Goal: Task Accomplishment & Management: Manage account settings

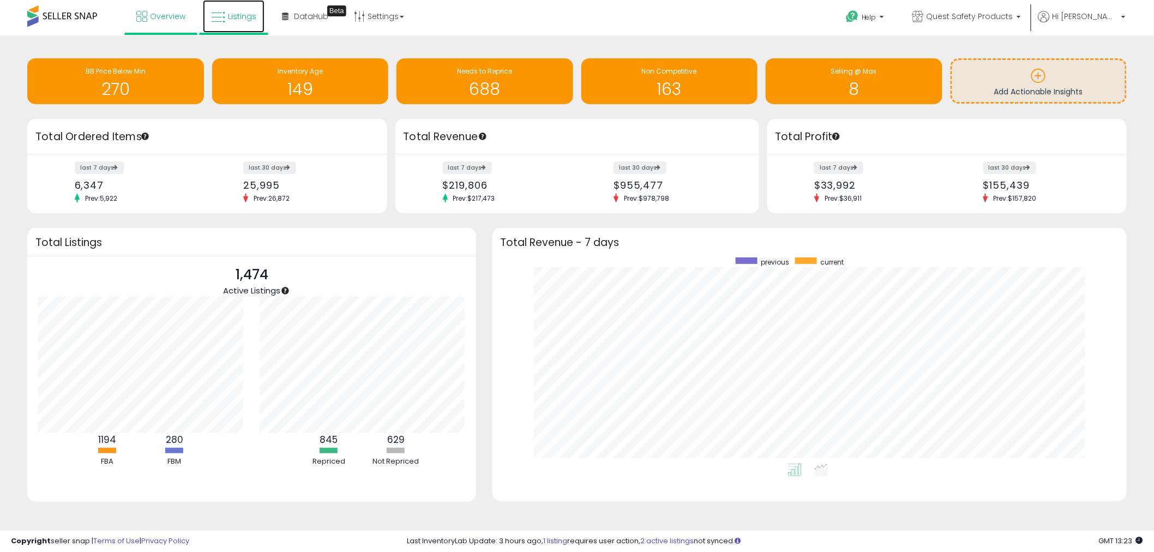
click at [215, 8] on link "Listings" at bounding box center [234, 16] width 62 height 33
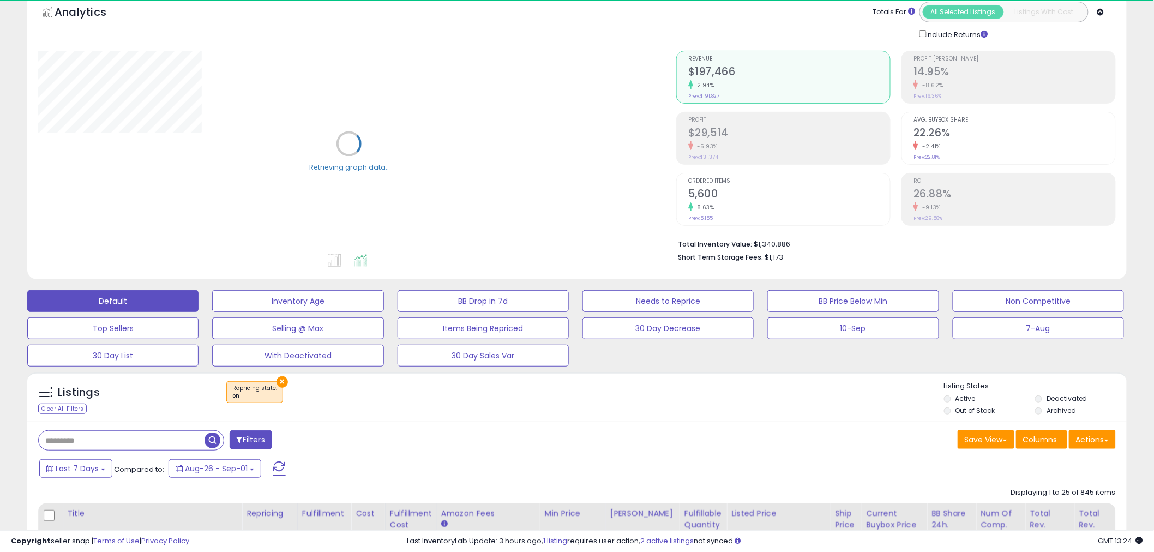
scroll to position [161, 0]
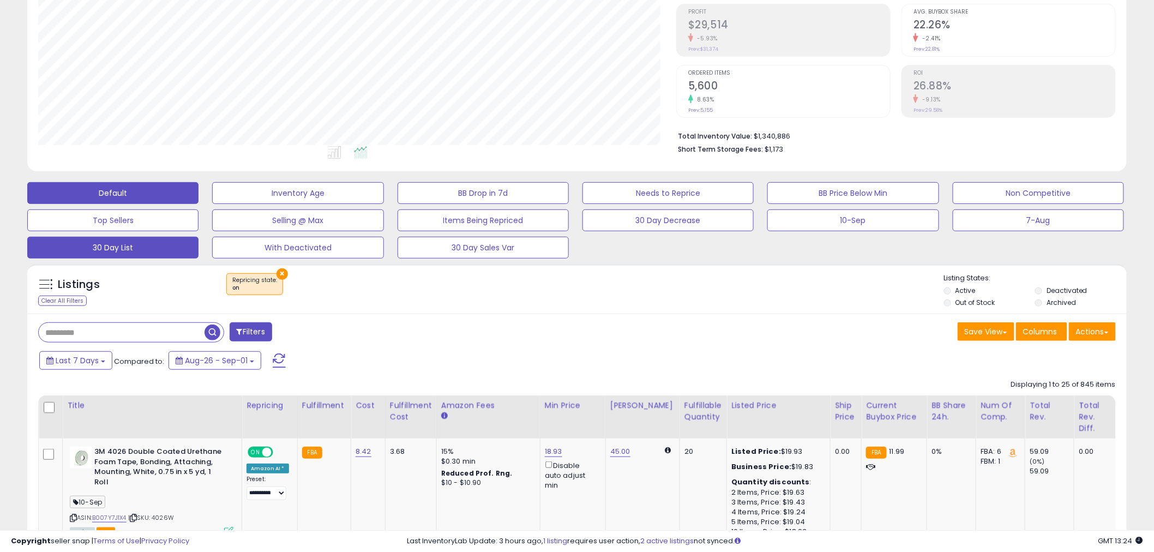
click at [157, 242] on button "30 Day List" at bounding box center [112, 248] width 171 height 22
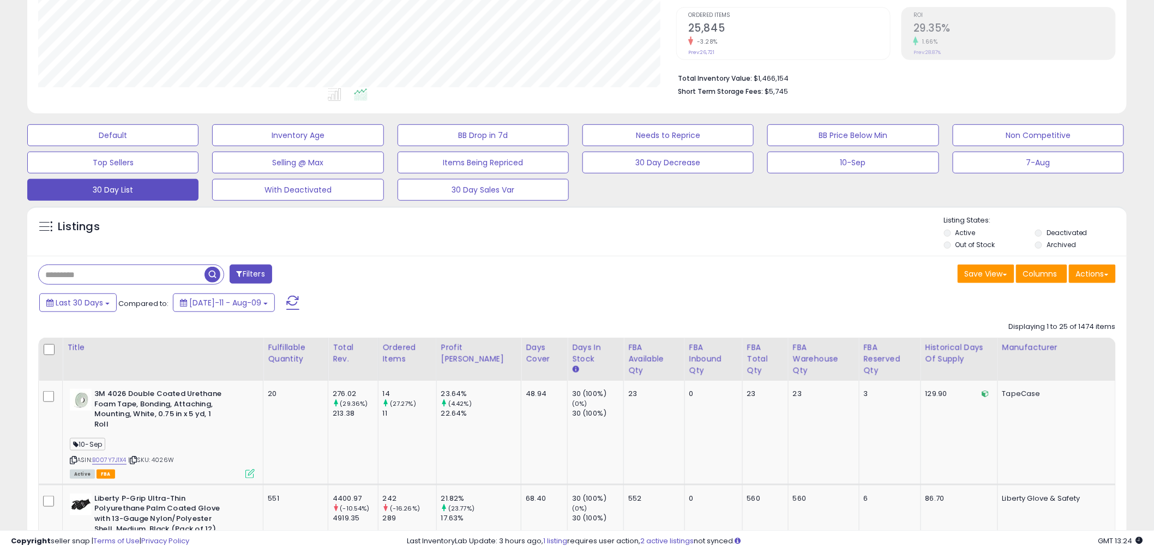
scroll to position [242, 0]
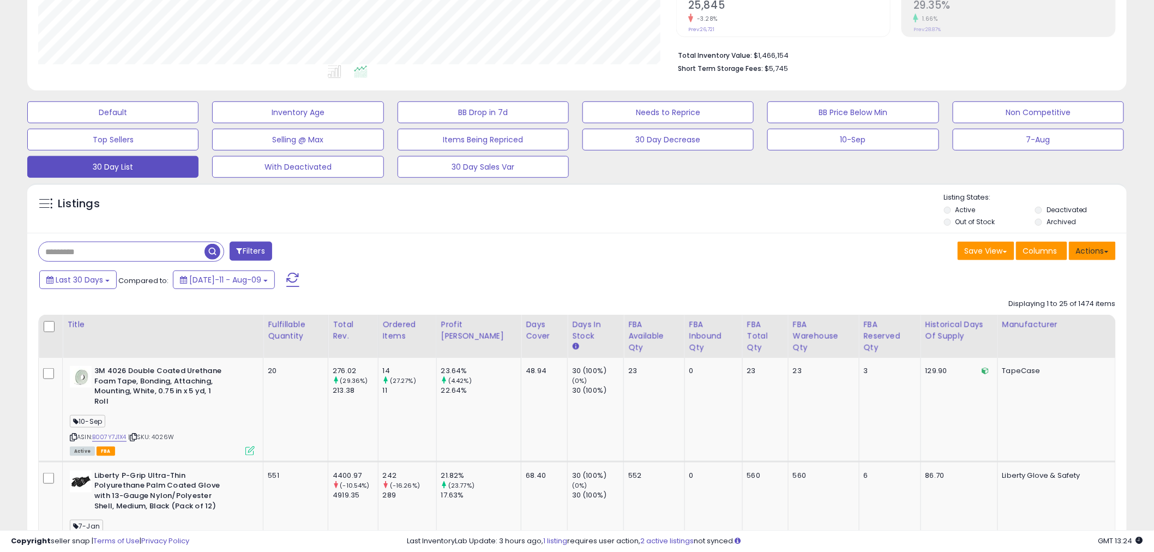
click at [1083, 243] on button "Actions" at bounding box center [1092, 251] width 47 height 19
click at [1033, 301] on link "Export Visible Columns" at bounding box center [1047, 301] width 119 height 17
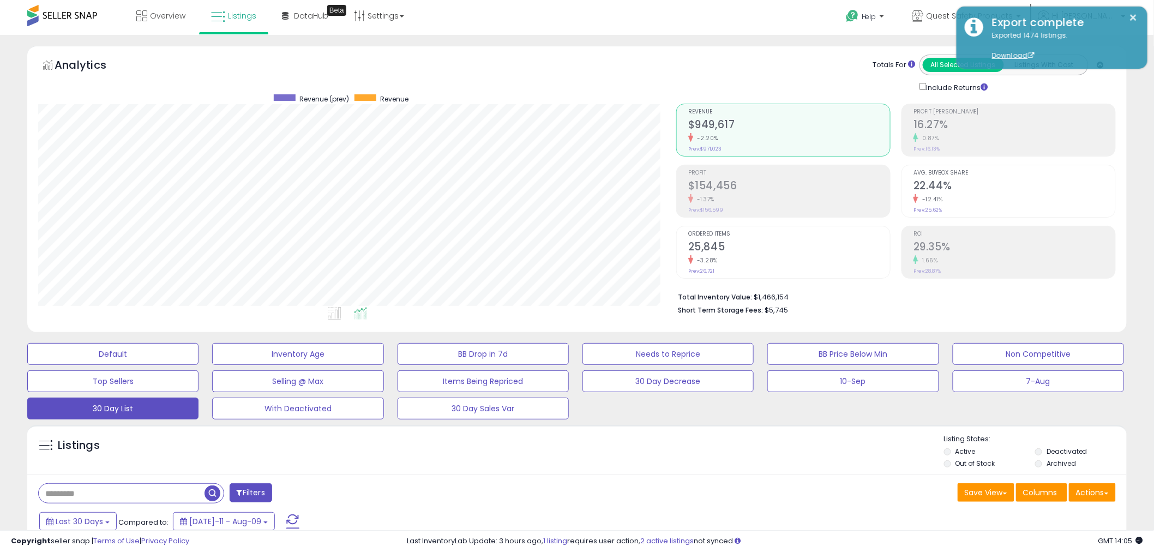
scroll to position [0, 0]
click at [253, 19] on span "Listings" at bounding box center [242, 16] width 28 height 11
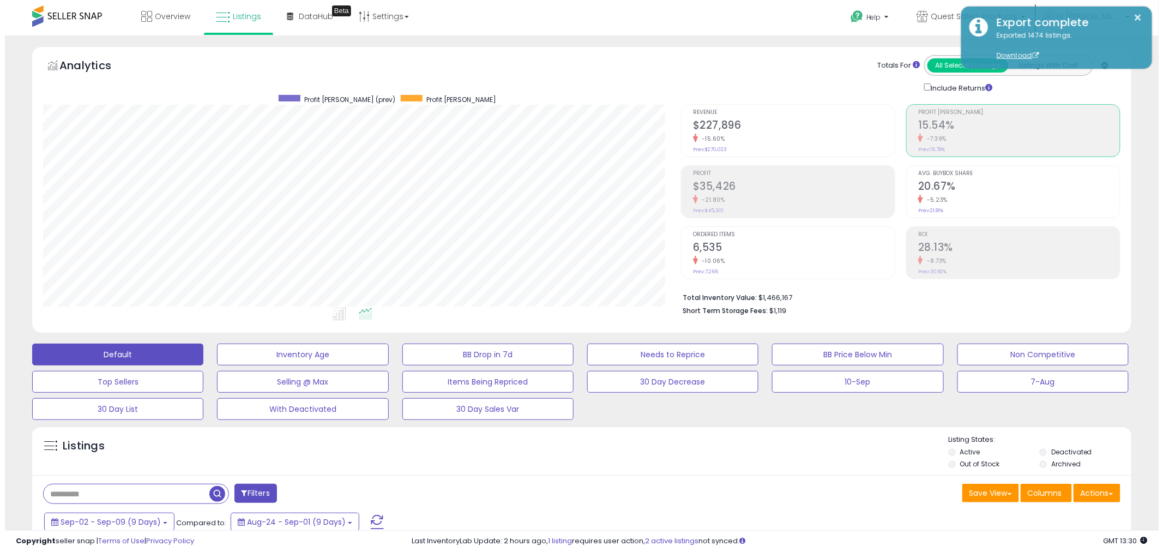
scroll to position [224, 638]
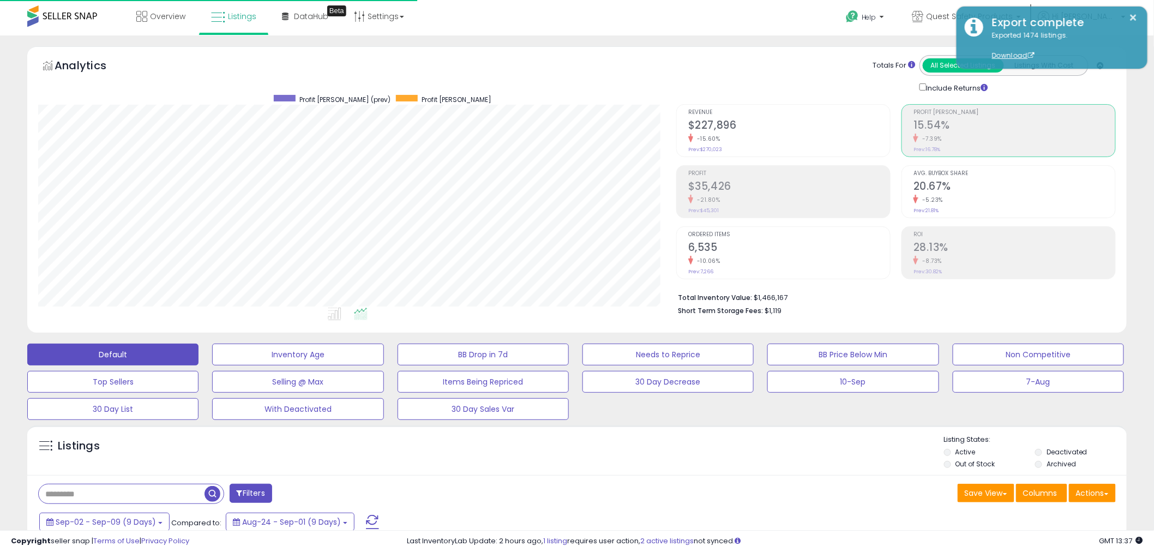
click at [742, 240] on div "Ordered Items 6,535 -10.06% Prev: 7,266" at bounding box center [789, 251] width 202 height 49
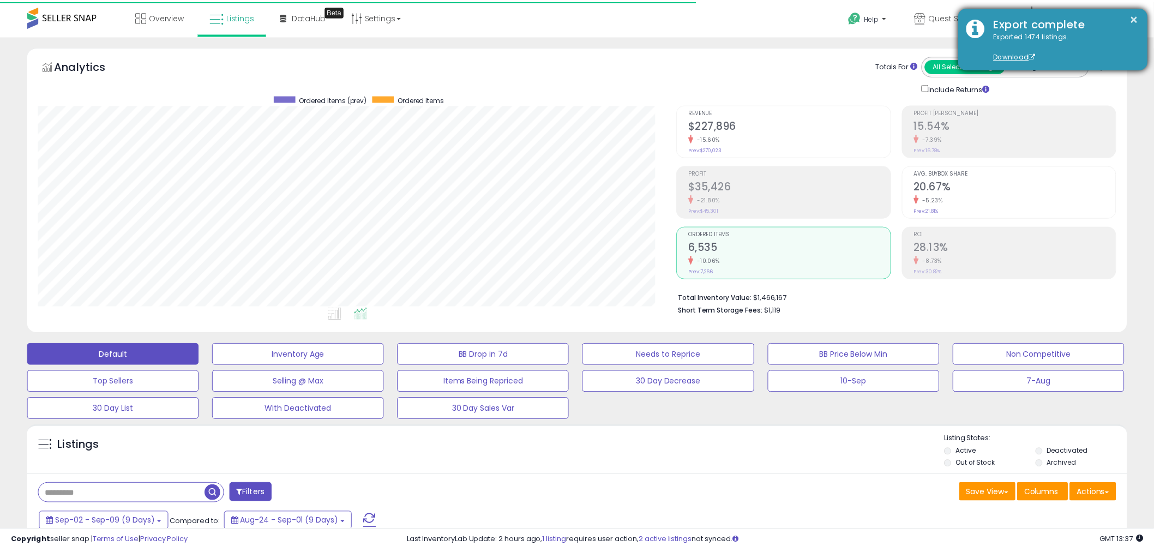
scroll to position [545233, 544817]
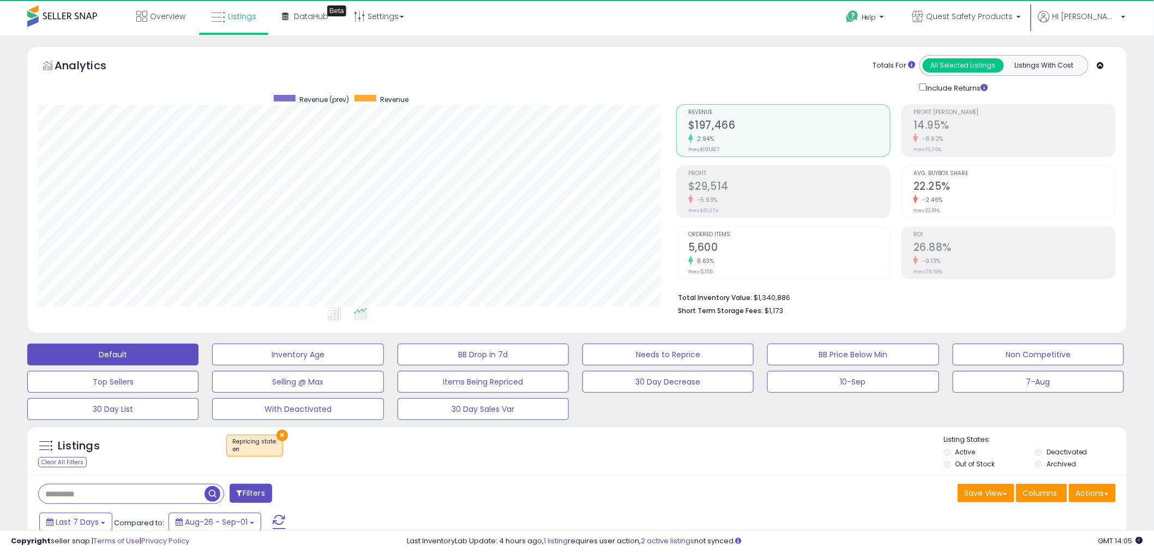
scroll to position [224, 638]
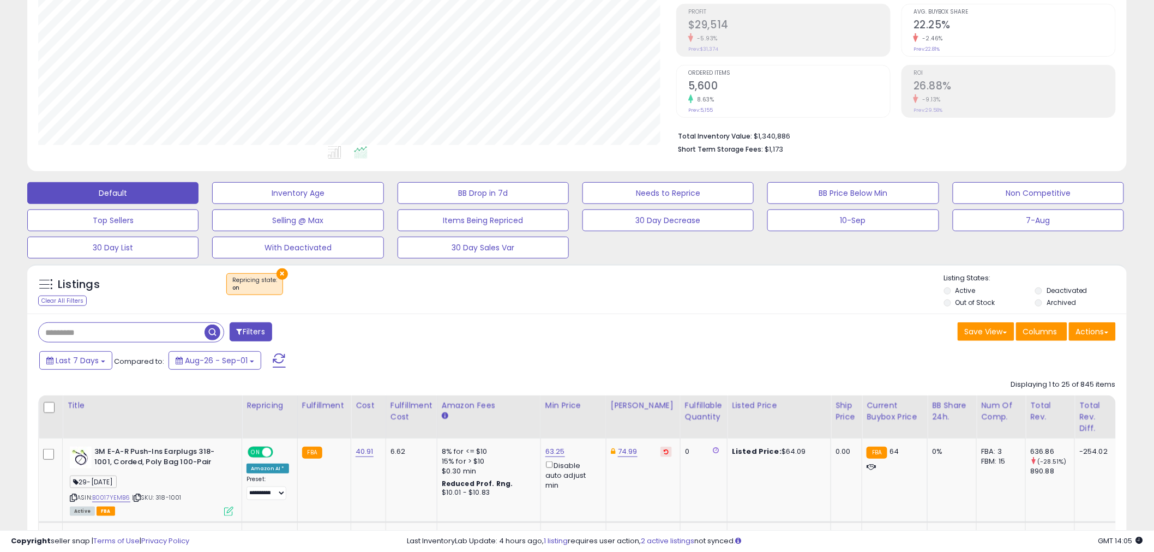
click at [281, 273] on button "×" at bounding box center [282, 273] width 11 height 11
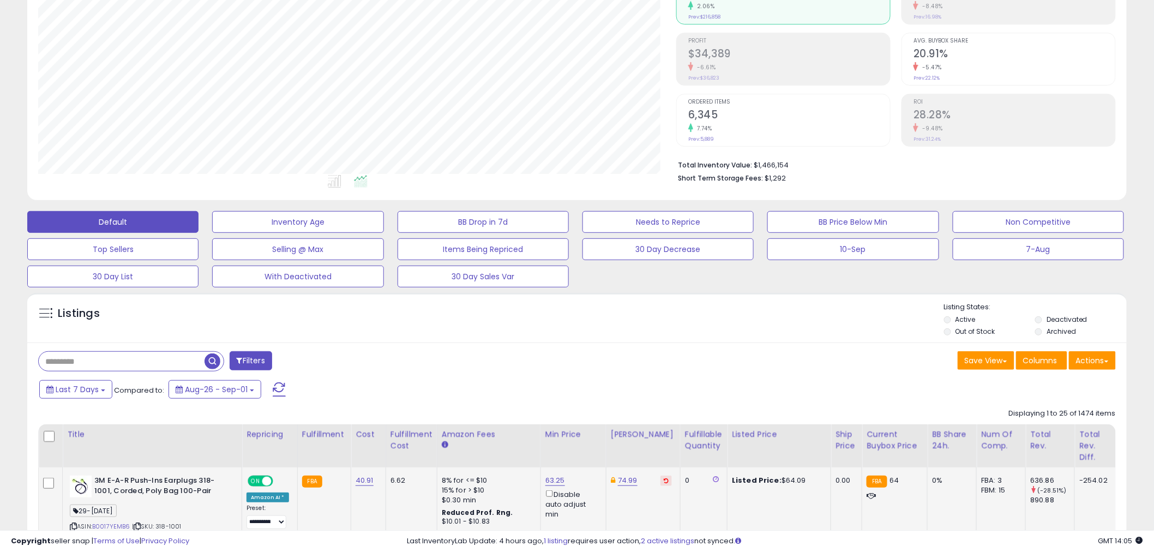
scroll to position [242, 0]
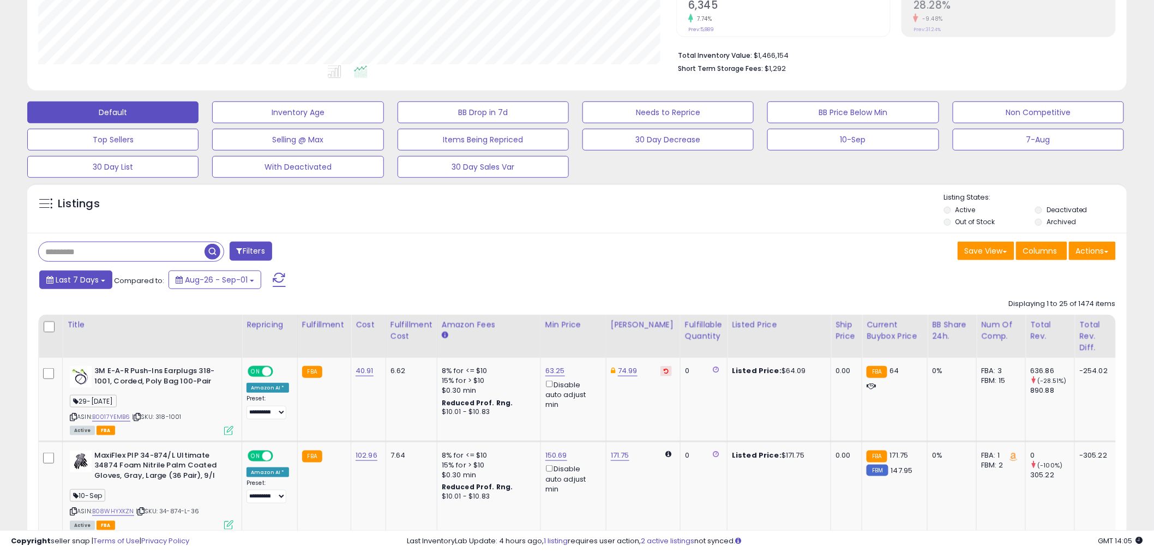
click at [92, 284] on span "Last 7 Days" at bounding box center [77, 279] width 43 height 11
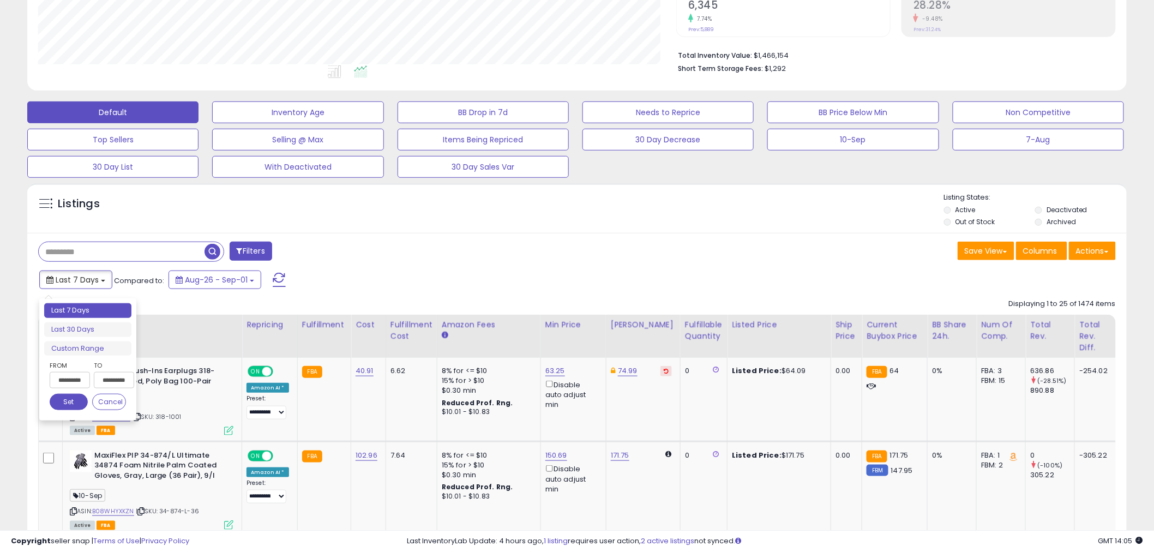
type input "**********"
click at [83, 383] on input "**********" at bounding box center [70, 380] width 40 height 16
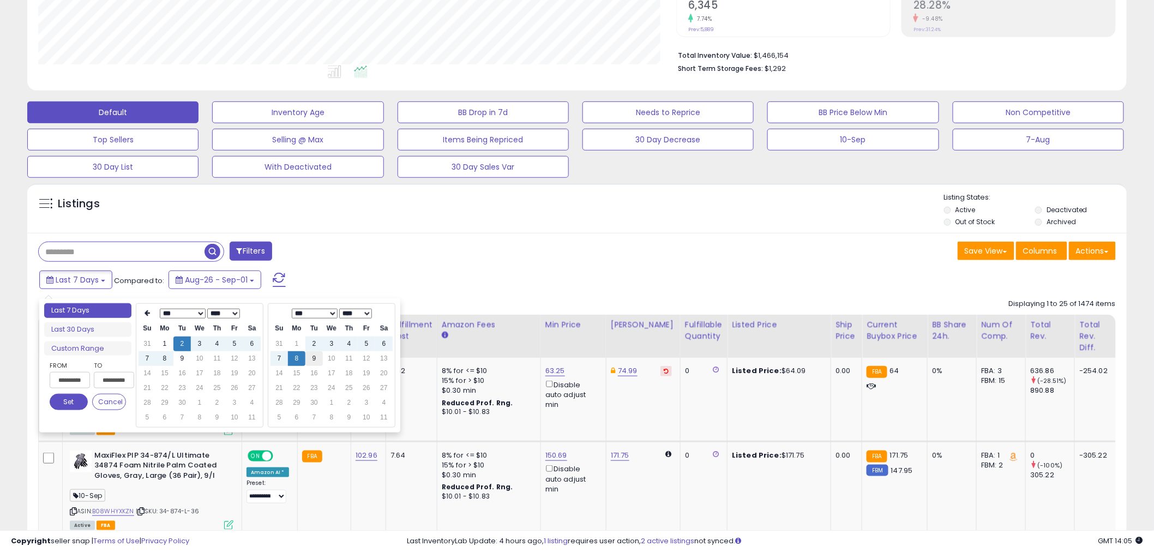
click at [319, 360] on td "9" at bounding box center [313, 358] width 17 height 15
type input "**********"
click at [56, 404] on button "Set" at bounding box center [69, 402] width 38 height 16
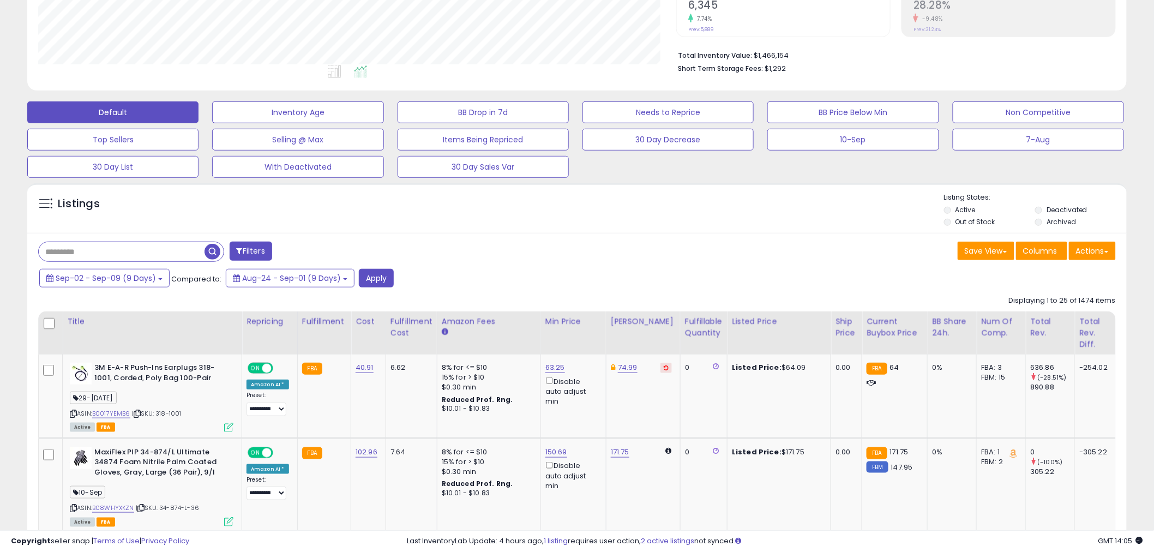
click at [381, 263] on div "Filters" at bounding box center [303, 253] width 547 height 22
click at [379, 271] on button "Apply" at bounding box center [376, 278] width 35 height 19
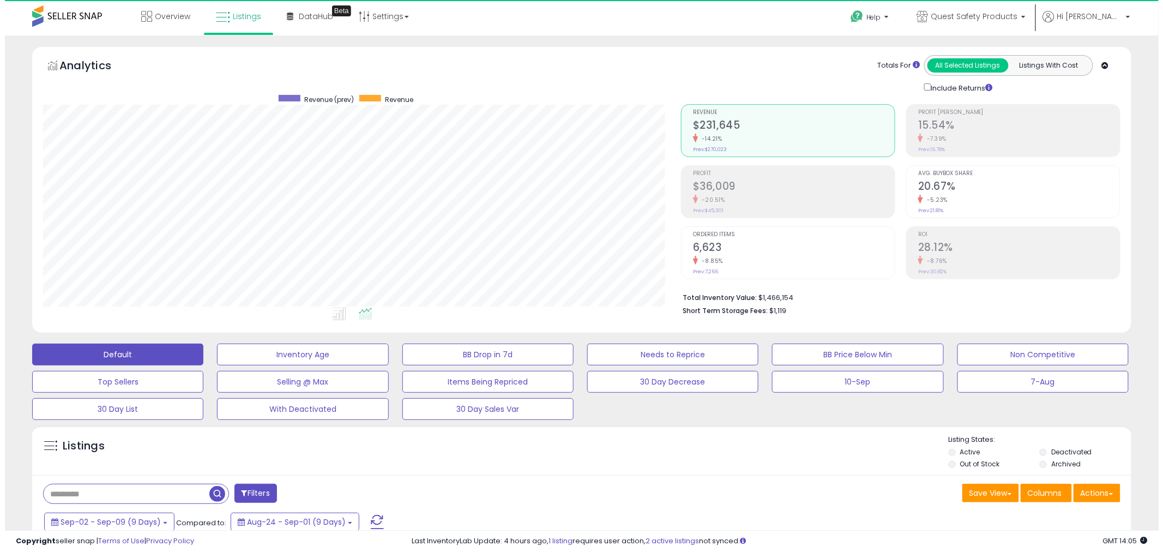
scroll to position [224, 638]
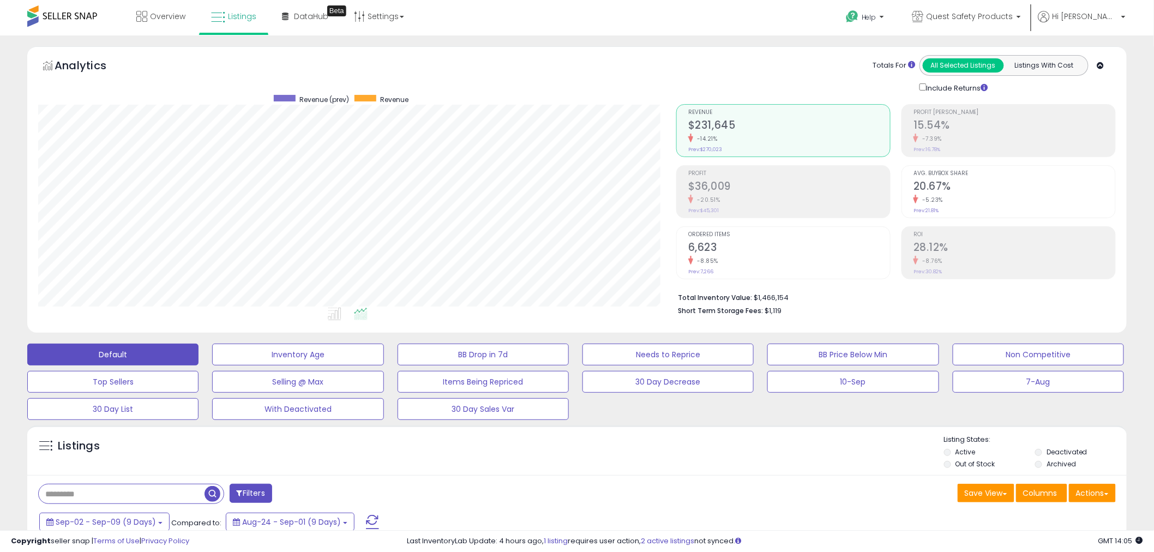
click at [754, 185] on h2 "$36,009" at bounding box center [789, 187] width 202 height 15
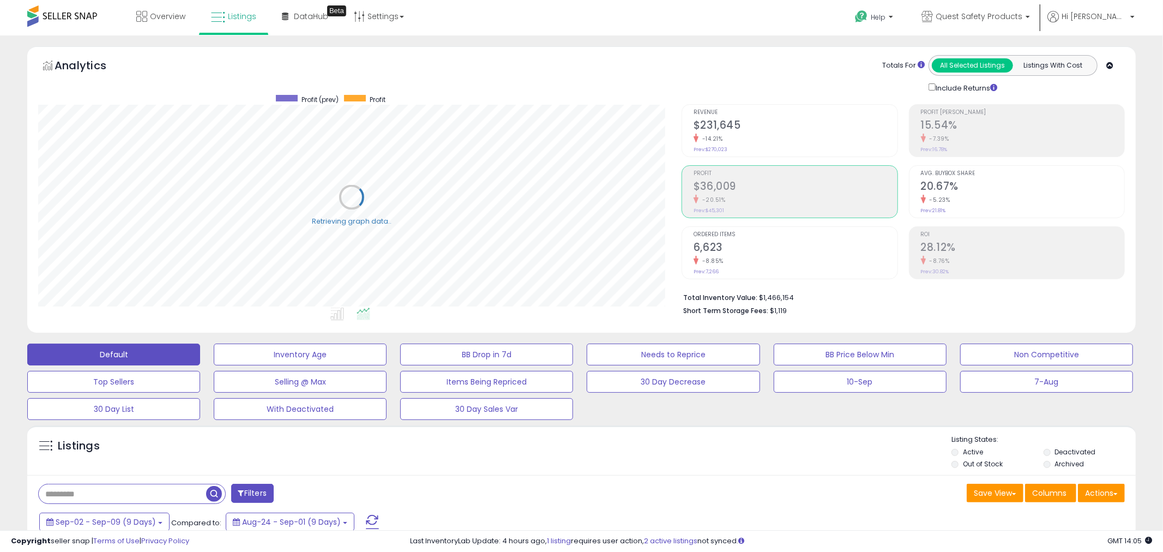
scroll to position [545233, 544817]
click at [1009, 145] on div "Profit Margin 15.54% -7.39% Prev: 16.78%" at bounding box center [1015, 129] width 202 height 49
click at [717, 142] on small "-14.21%" at bounding box center [705, 139] width 25 height 8
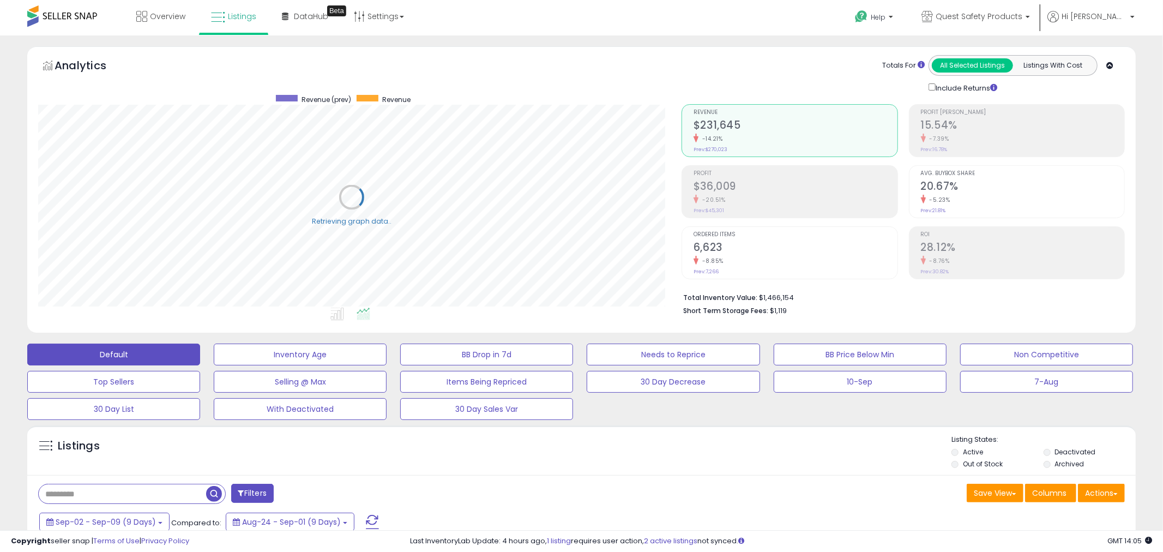
scroll to position [545233, 544813]
click at [729, 187] on h2 "$36,009" at bounding box center [789, 187] width 202 height 15
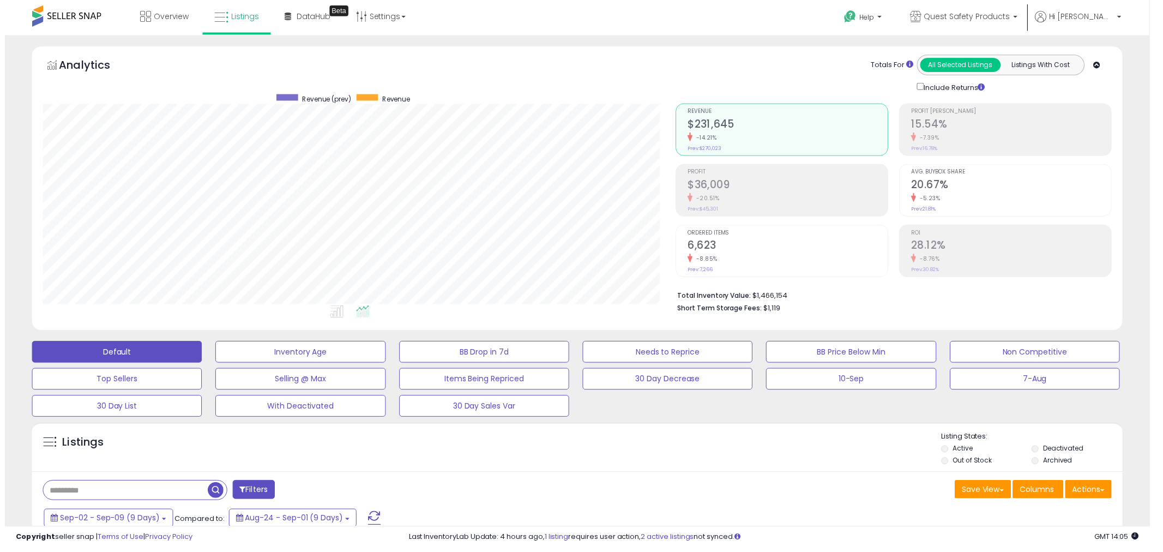
scroll to position [0, 0]
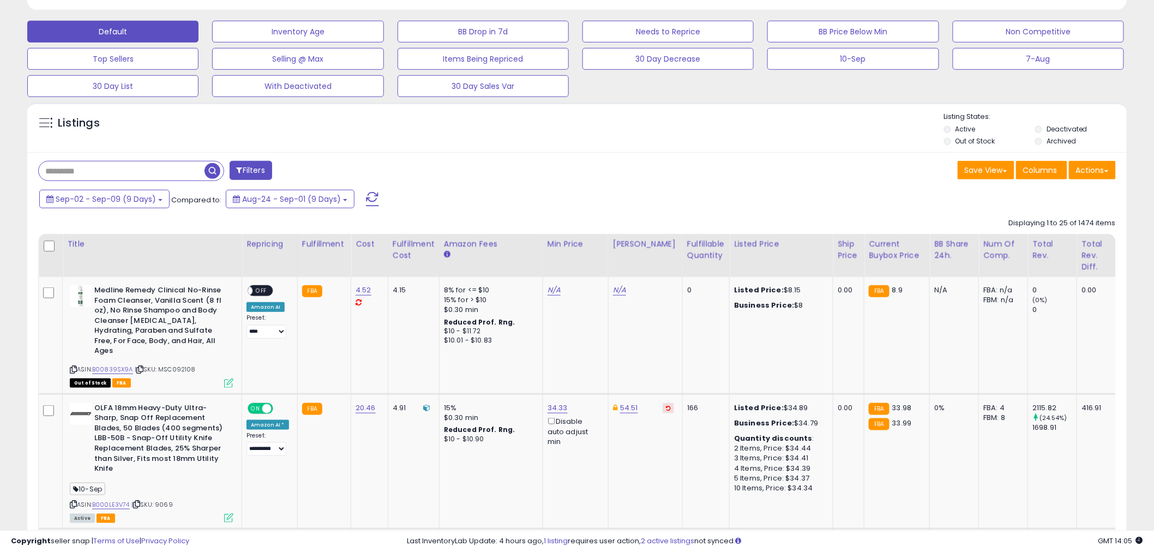
click at [153, 150] on div "Listings Active" at bounding box center [577, 128] width 1100 height 50
click at [164, 172] on input "text" at bounding box center [122, 170] width 166 height 19
paste input "**********"
type input "**********"
click at [315, 168] on span "button" at bounding box center [318, 171] width 16 height 16
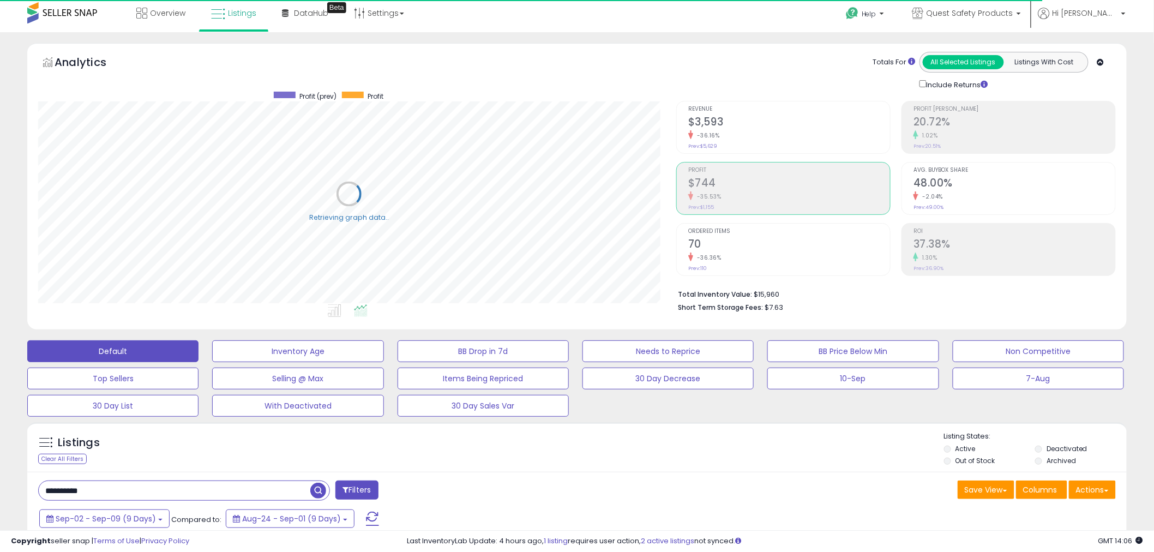
click at [947, 122] on h2 "20.72%" at bounding box center [1015, 123] width 202 height 15
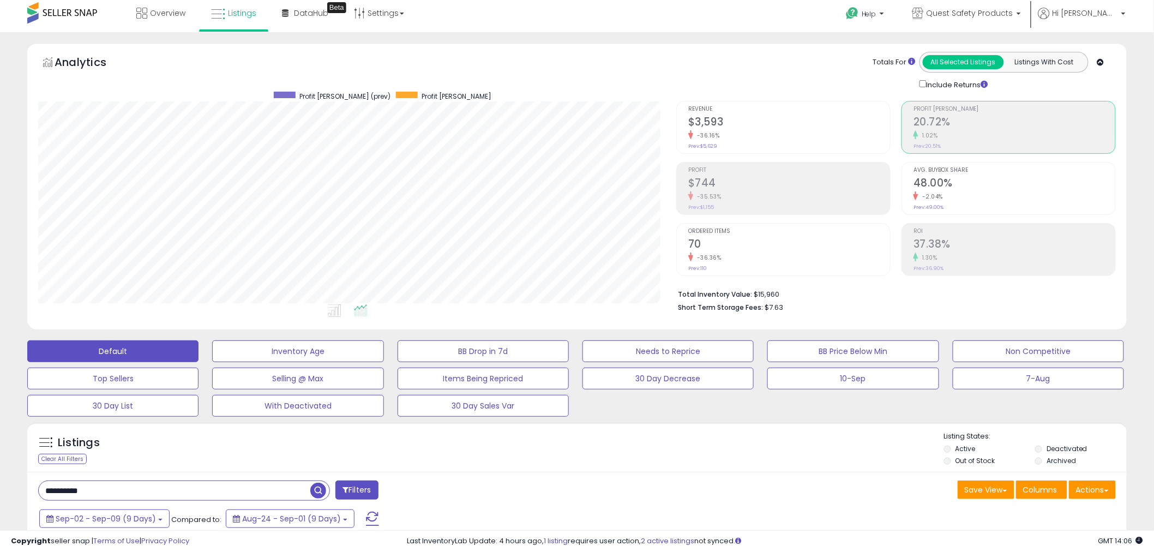
click at [723, 122] on h2 "$3,593" at bounding box center [789, 123] width 202 height 15
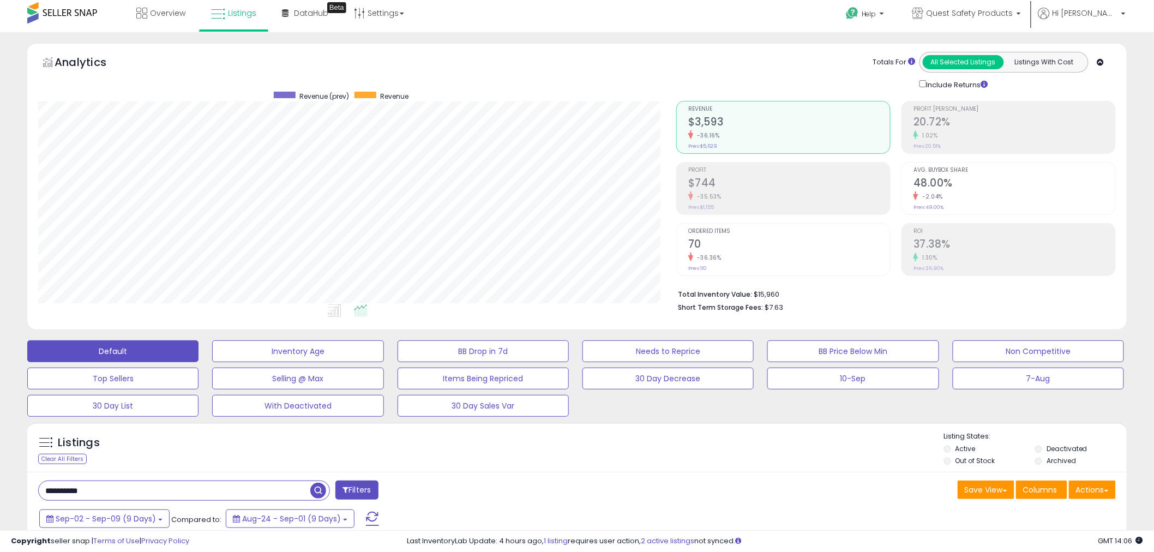
click at [723, 186] on h2 "$744" at bounding box center [789, 184] width 202 height 15
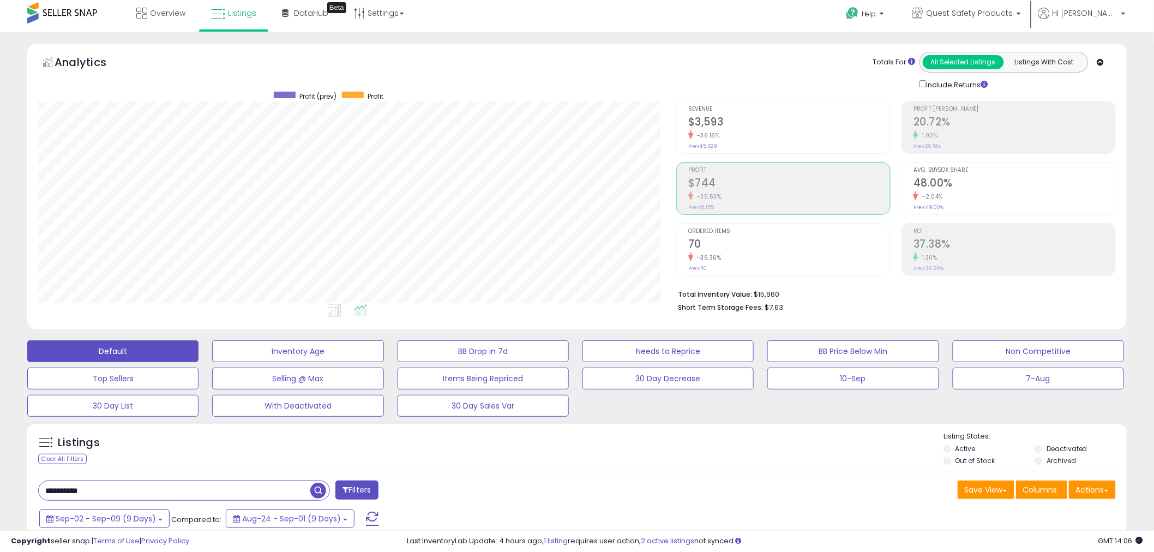
click at [1004, 133] on div "1.02%" at bounding box center [1015, 135] width 202 height 10
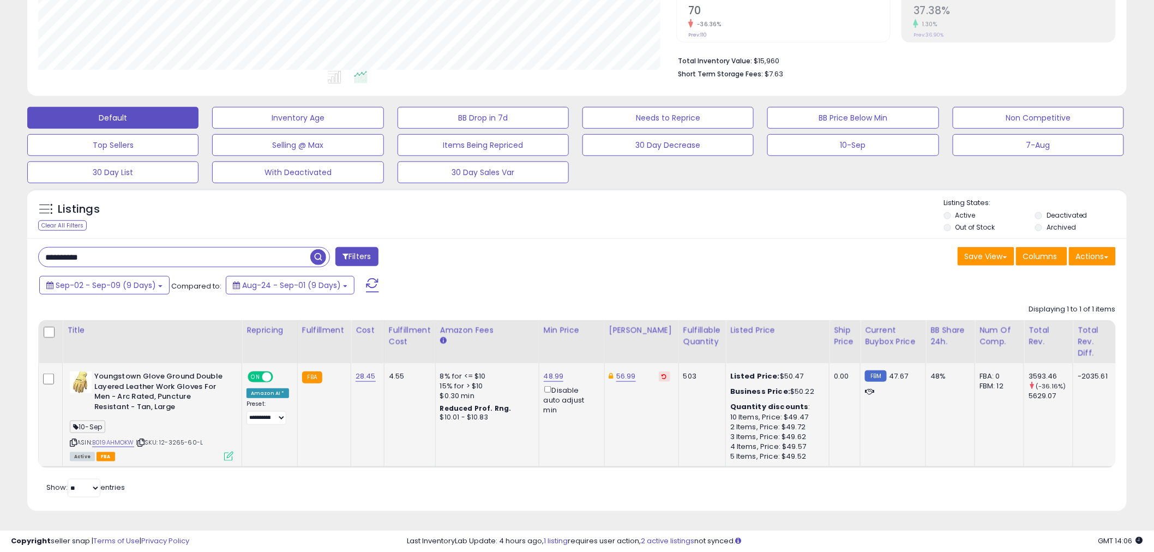
click at [223, 452] on div "Active FBA" at bounding box center [152, 456] width 164 height 8
click at [225, 452] on icon at bounding box center [228, 456] width 9 height 9
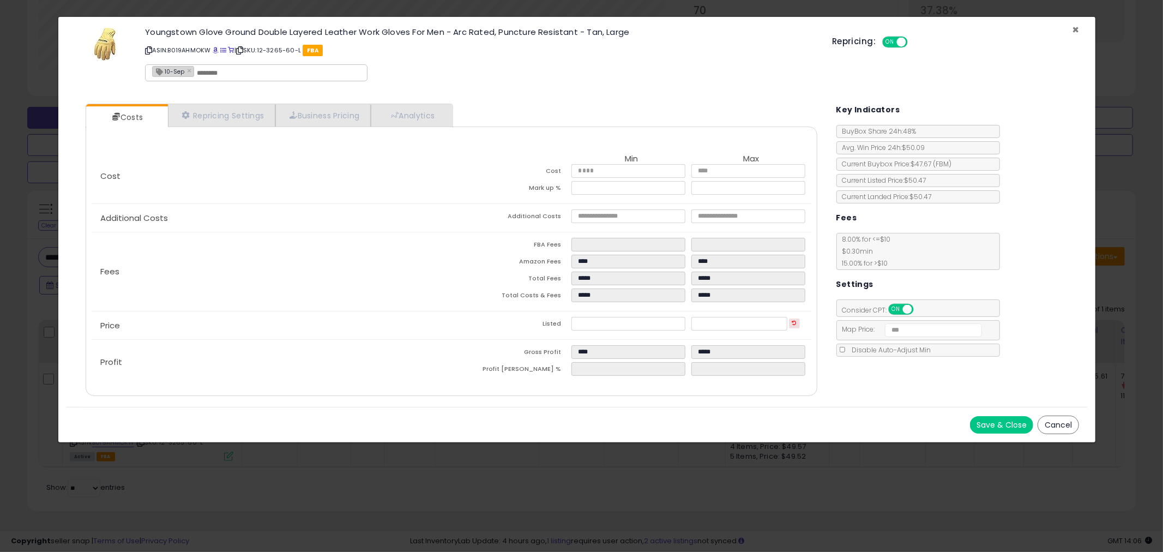
click at [1077, 26] on span "×" at bounding box center [1075, 30] width 7 height 16
